Goal: Task Accomplishment & Management: Manage account settings

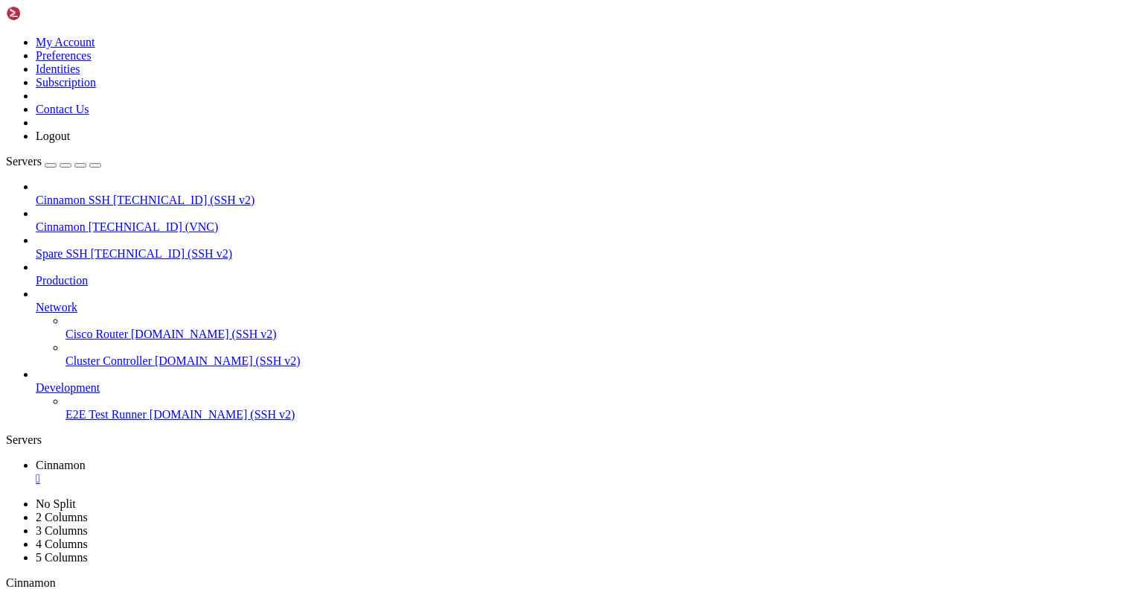
click at [272, 472] on div "" at bounding box center [587, 478] width 1102 height 13
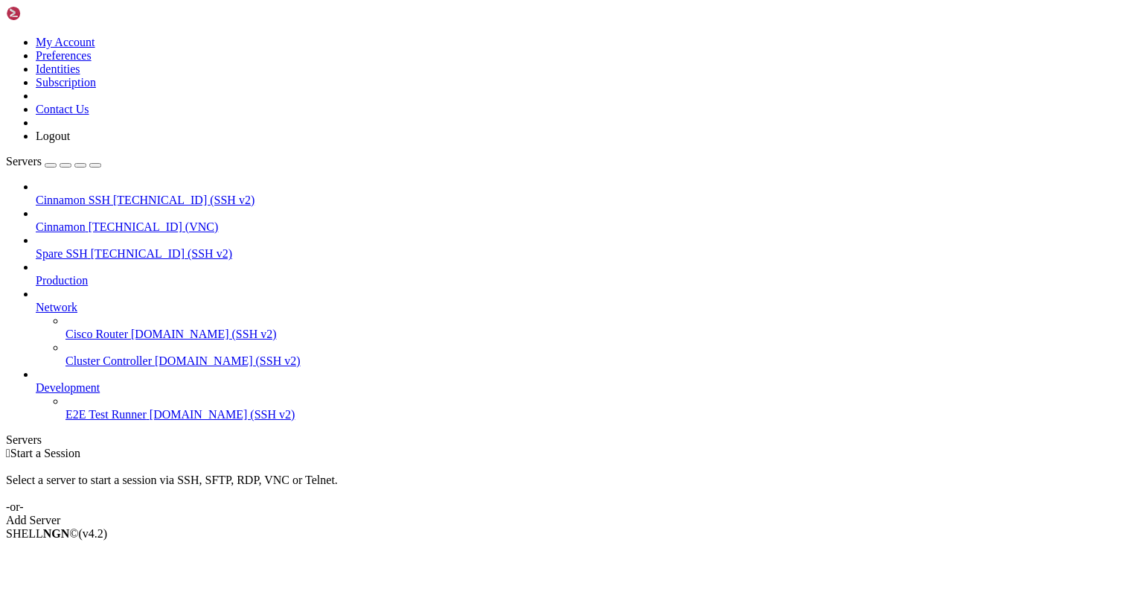
click at [6, 36] on icon at bounding box center [6, 36] width 0 height 0
click at [70, 142] on link "Logout" at bounding box center [53, 136] width 34 height 13
